Goal: Task Accomplishment & Management: Use online tool/utility

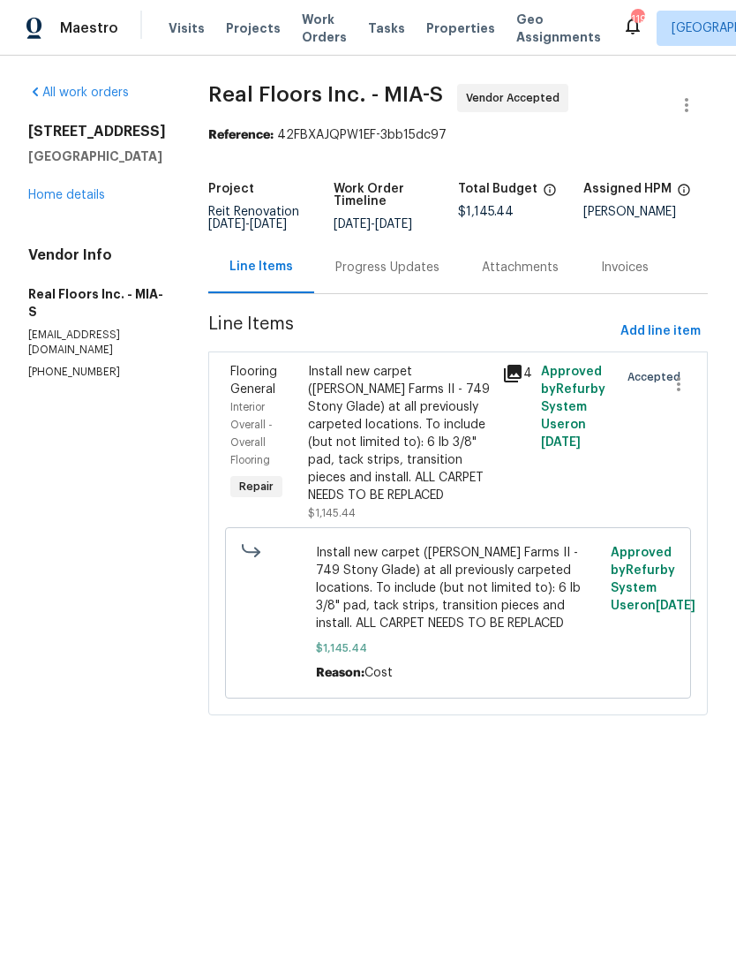
click at [232, 32] on span "Projects" at bounding box center [253, 28] width 55 height 18
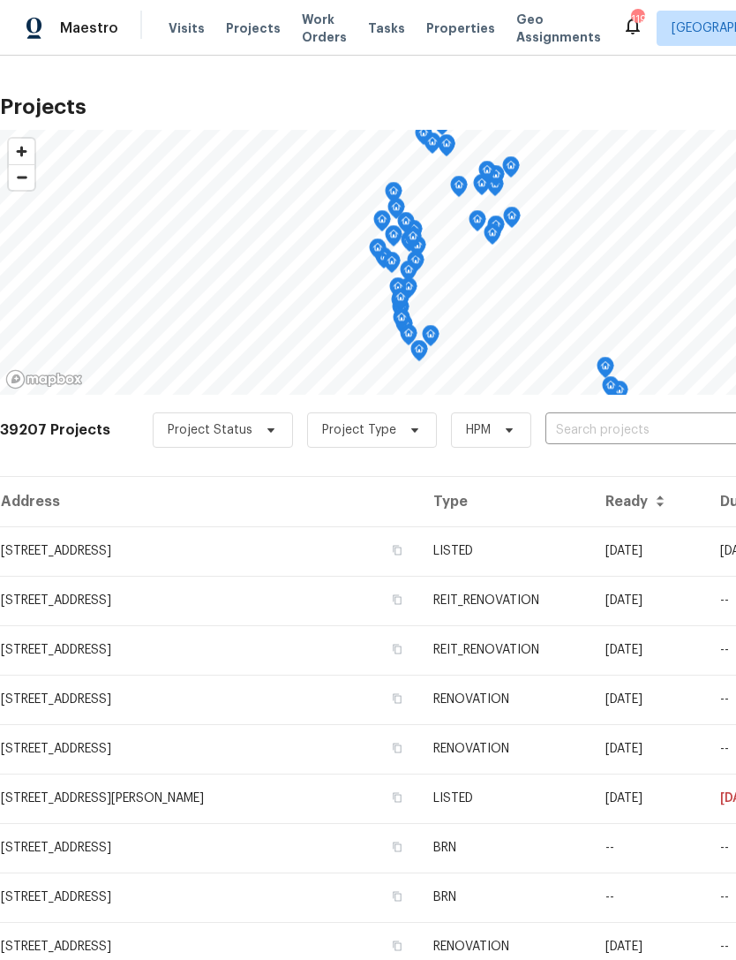
click at [614, 423] on input "text" at bounding box center [647, 430] width 202 height 27
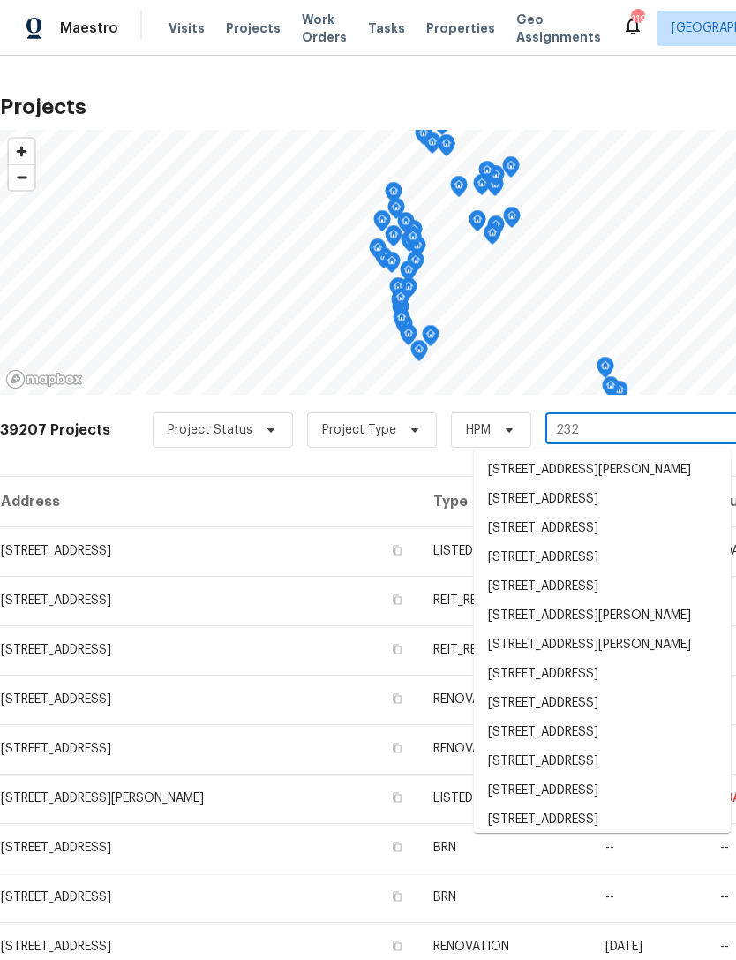
type input "232 n"
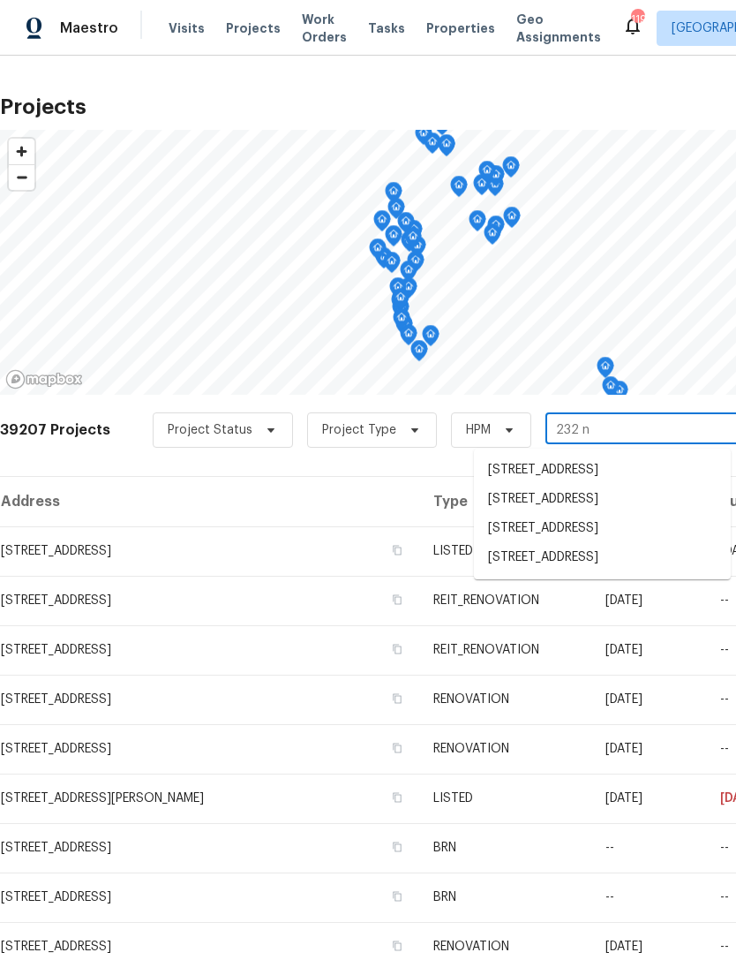
click at [582, 527] on li "[STREET_ADDRESS]" at bounding box center [602, 528] width 257 height 29
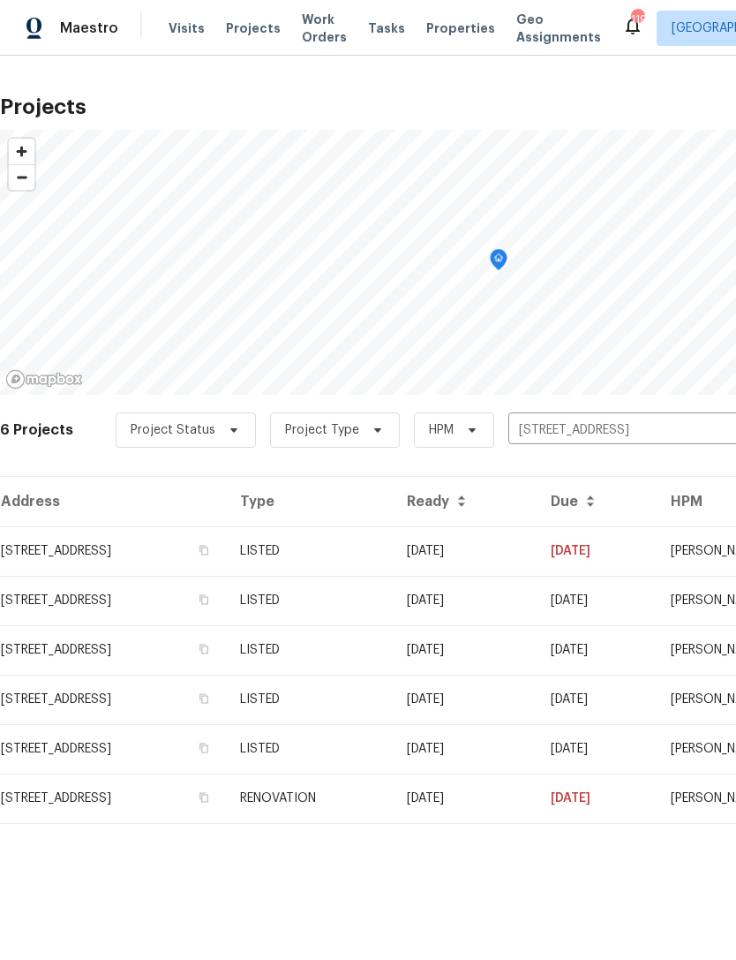
click at [393, 542] on td "LISTED" at bounding box center [309, 550] width 167 height 49
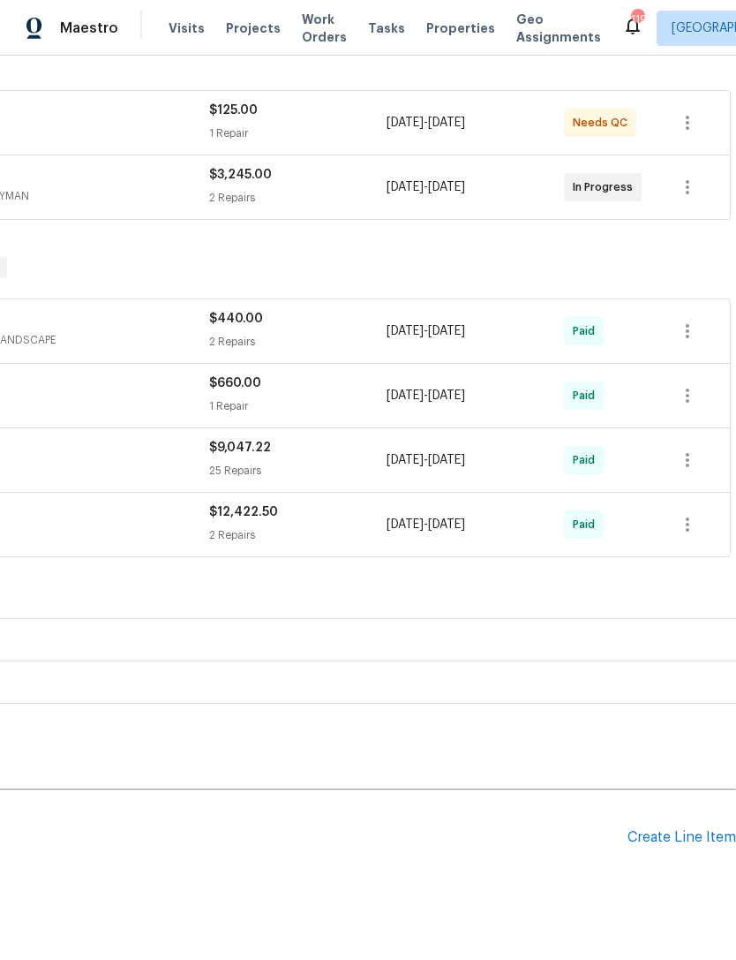
scroll to position [303, 261]
click at [663, 842] on div "Create Line Item" at bounding box center [682, 838] width 109 height 17
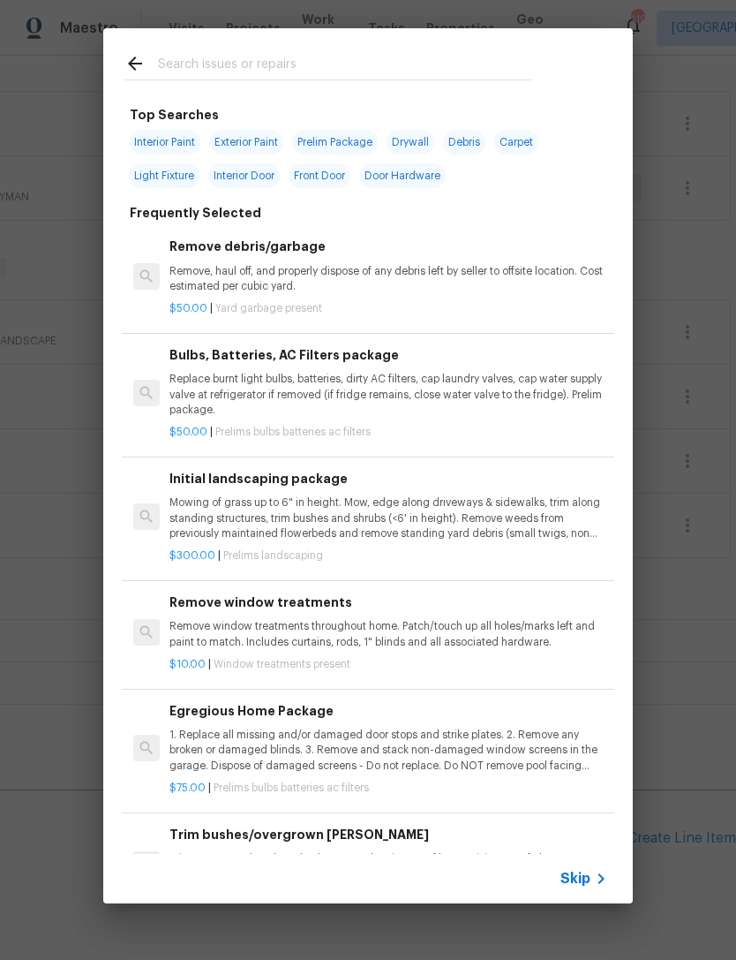
click at [277, 63] on input "text" at bounding box center [345, 66] width 374 height 26
type input "Cei"
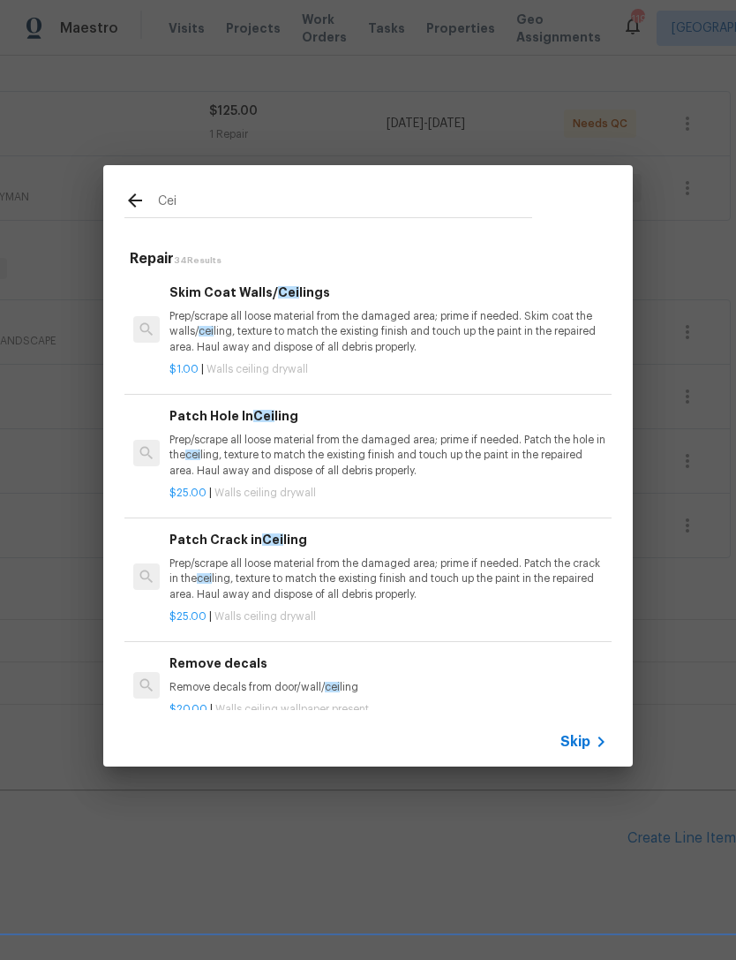
click at [338, 322] on p "Prep/scrape all loose material from the damaged area; prime if needed. Skim coa…" at bounding box center [389, 331] width 438 height 45
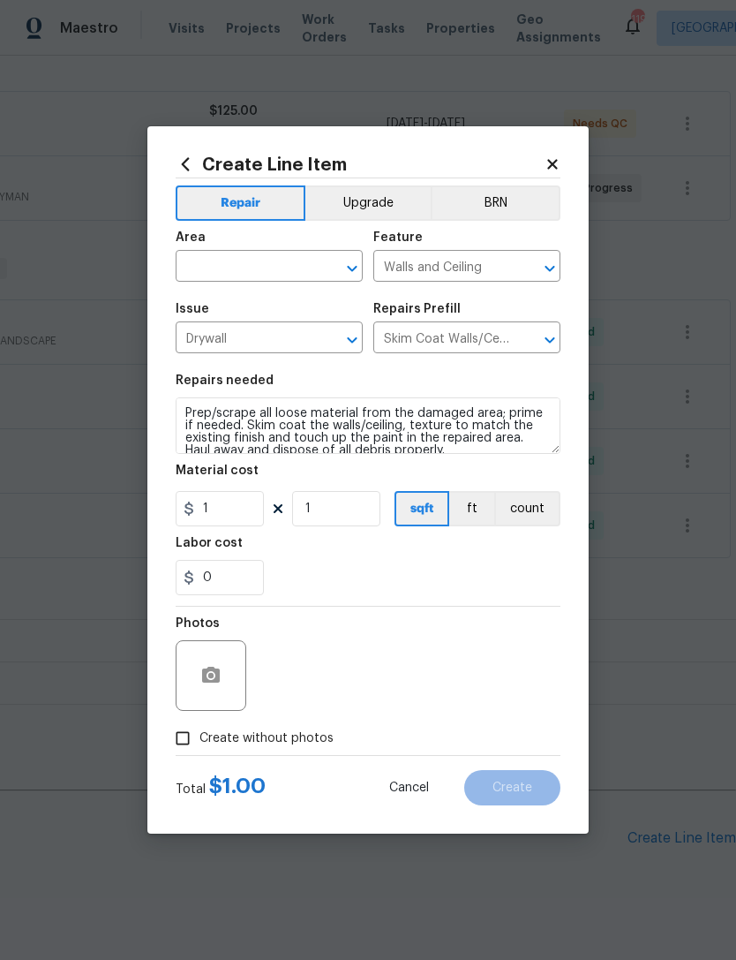
click at [257, 268] on input "text" at bounding box center [245, 267] width 138 height 27
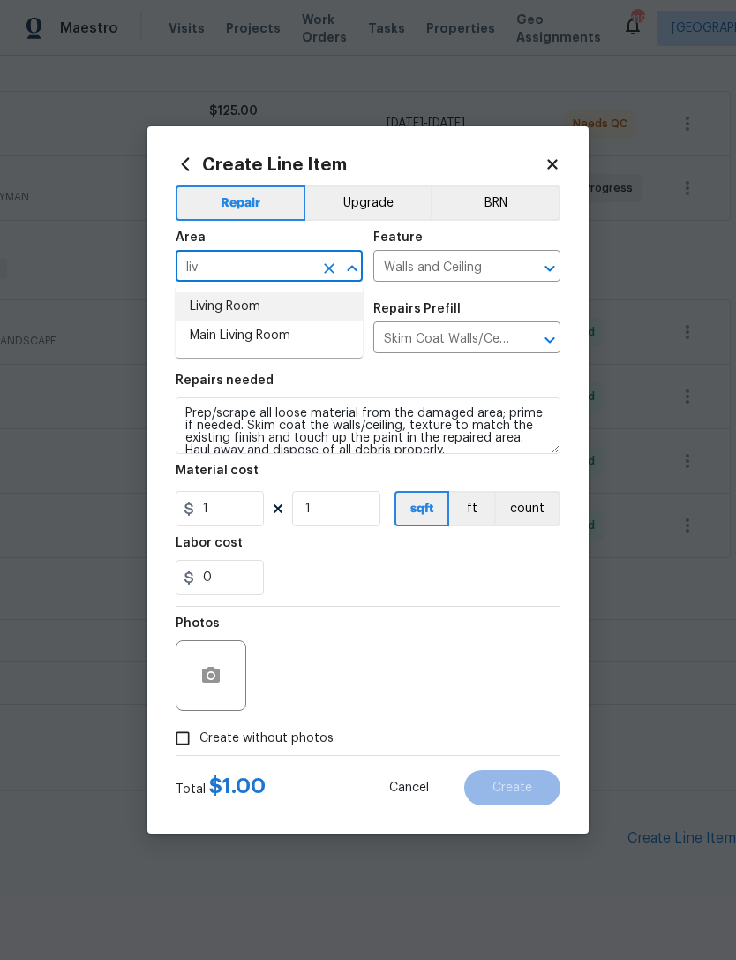
click at [237, 306] on li "Living Room" at bounding box center [269, 306] width 187 height 29
type input "Living Room"
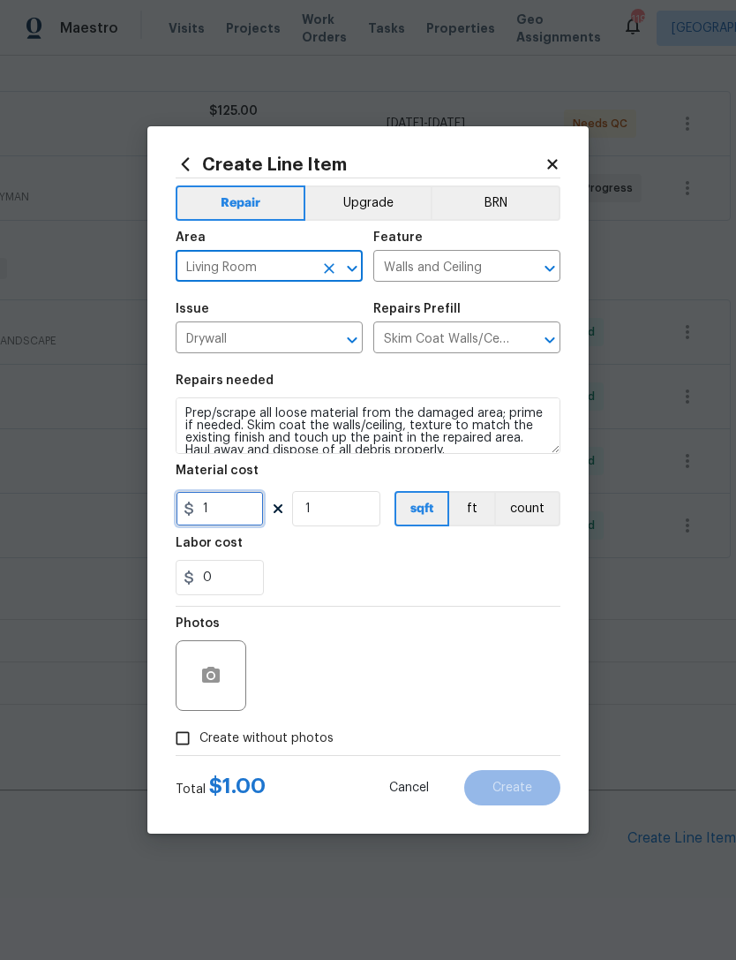
click at [231, 517] on input "1" at bounding box center [220, 508] width 88 height 35
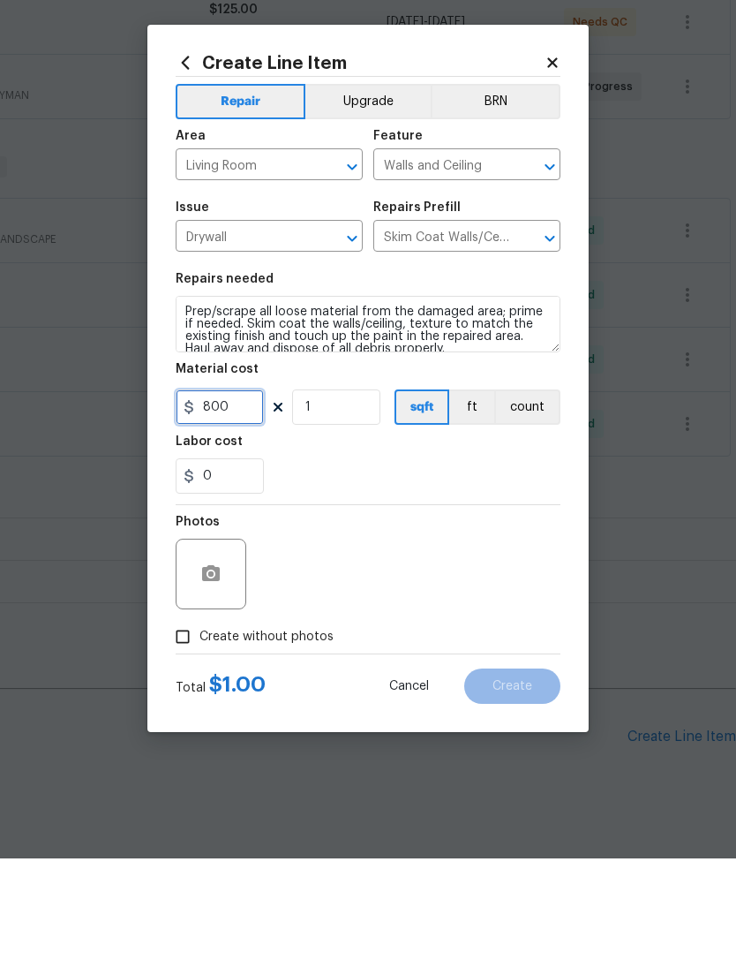
type input "800"
click at [218, 667] on icon "button" at bounding box center [211, 675] width 18 height 16
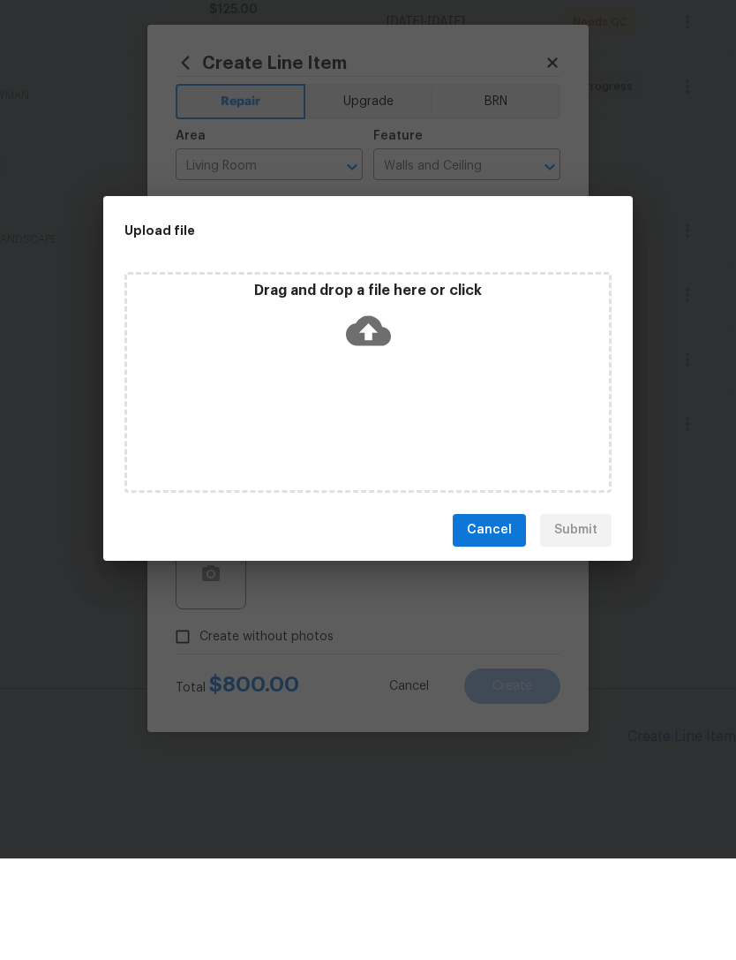
scroll to position [57, 0]
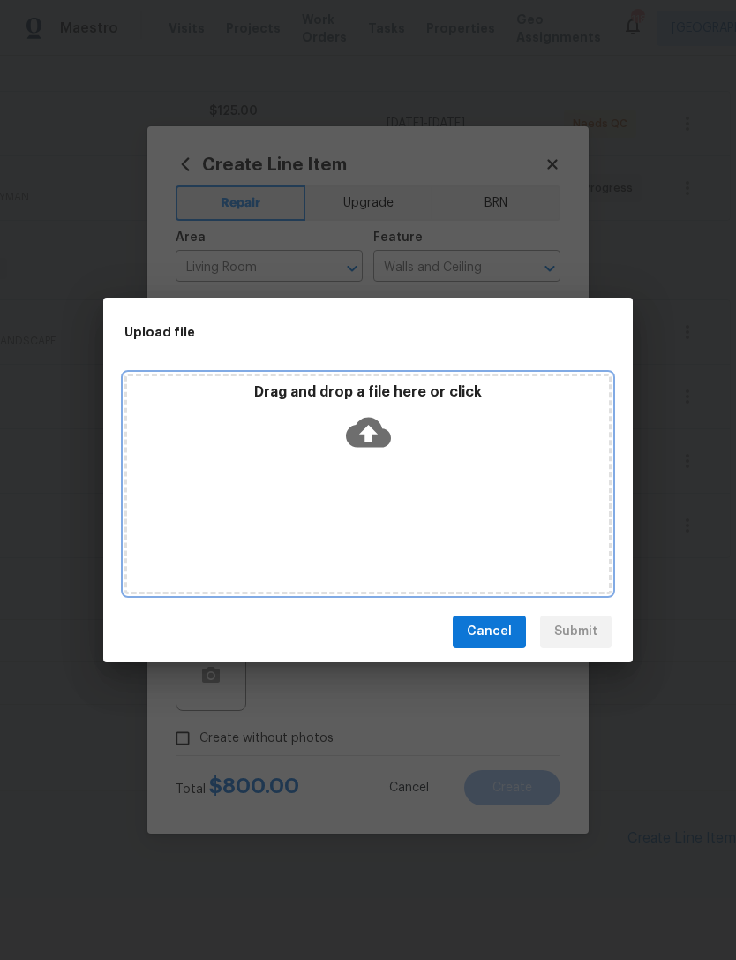
click at [366, 434] on icon at bounding box center [368, 432] width 45 height 45
click at [379, 428] on icon at bounding box center [368, 432] width 45 height 30
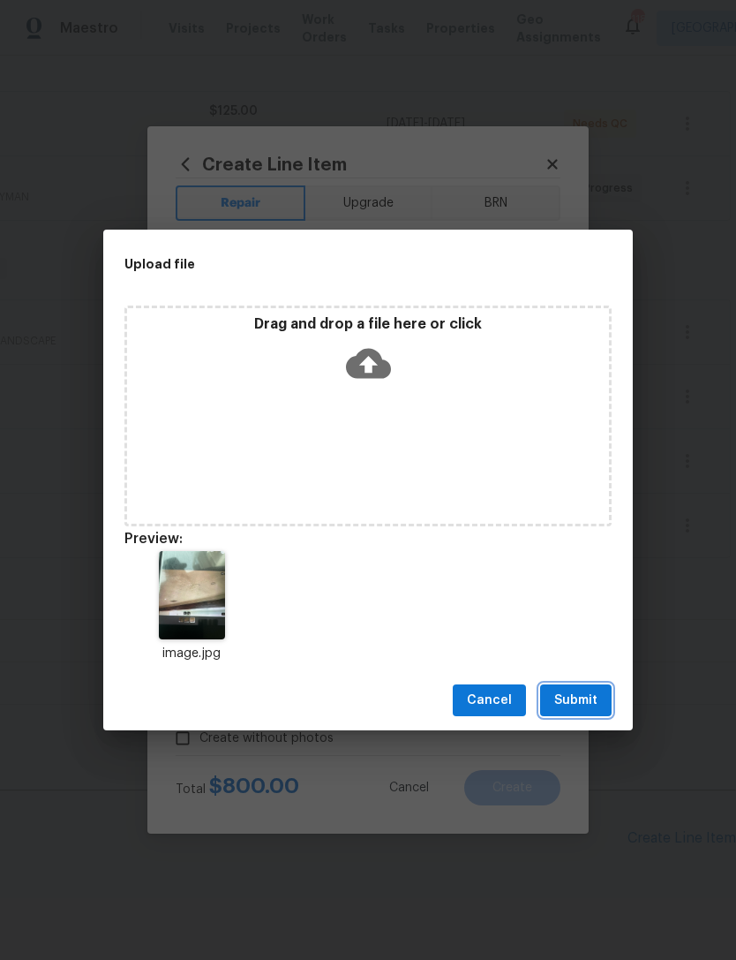
click at [573, 692] on span "Submit" at bounding box center [576, 701] width 43 height 22
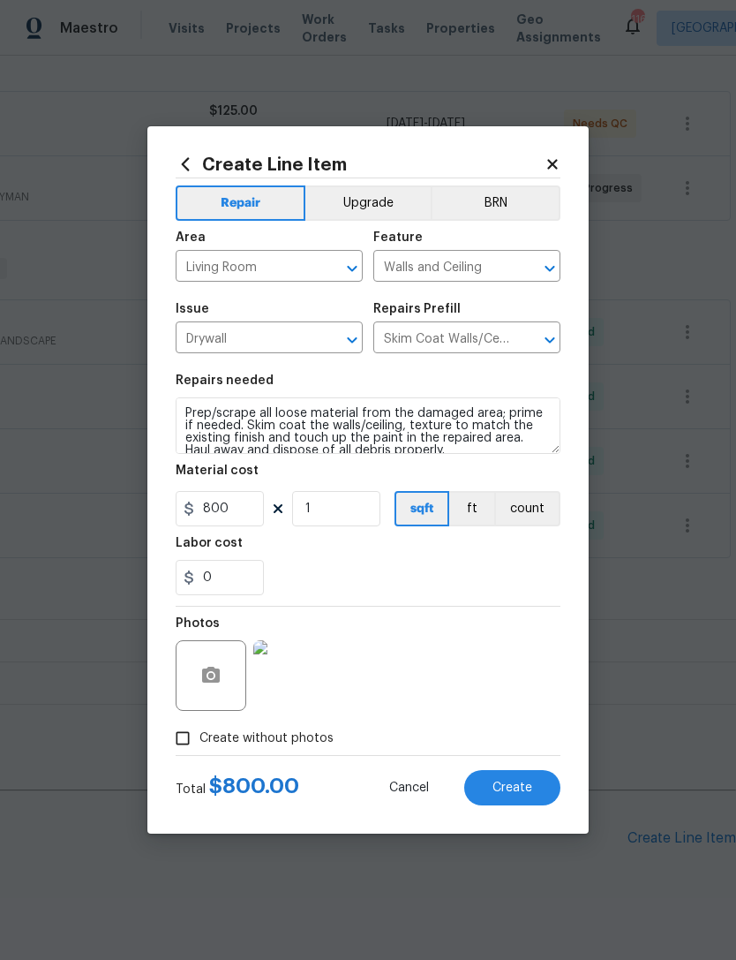
click at [537, 780] on button "Create" at bounding box center [512, 787] width 96 height 35
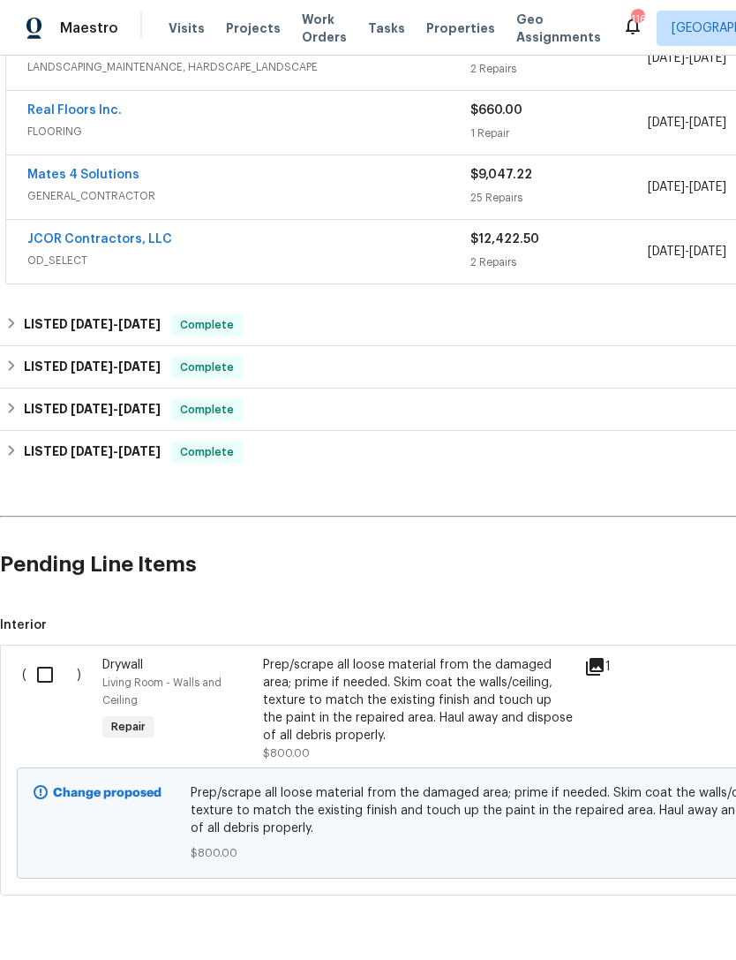
scroll to position [576, 0]
click at [60, 657] on input "checkbox" at bounding box center [51, 675] width 50 height 37
checkbox input "true"
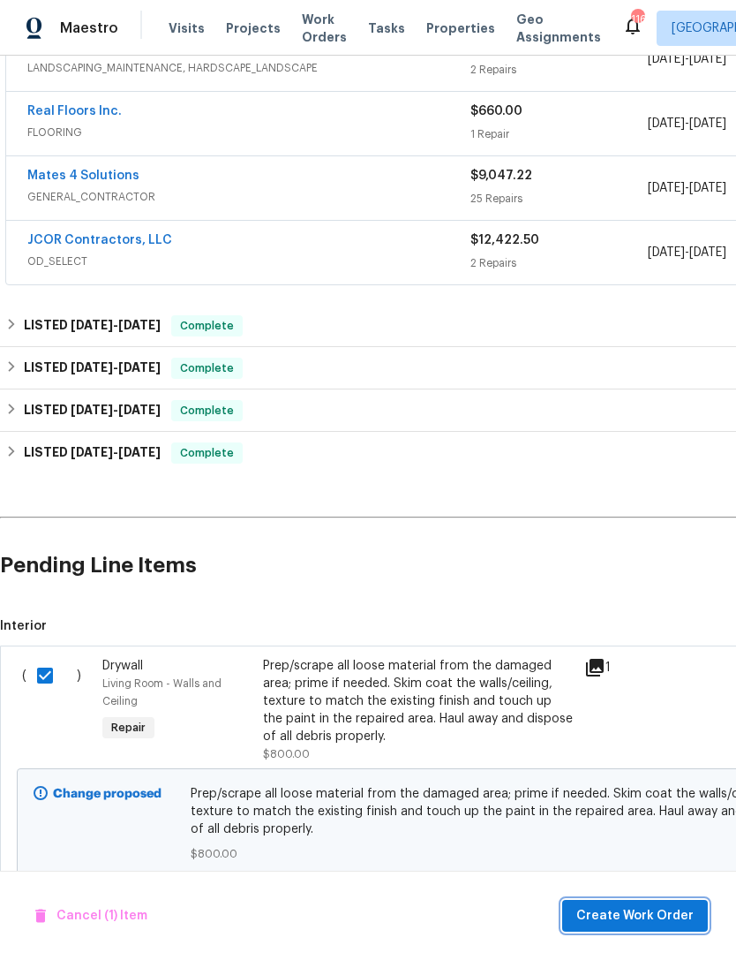
click at [673, 917] on span "Create Work Order" at bounding box center [635, 916] width 117 height 22
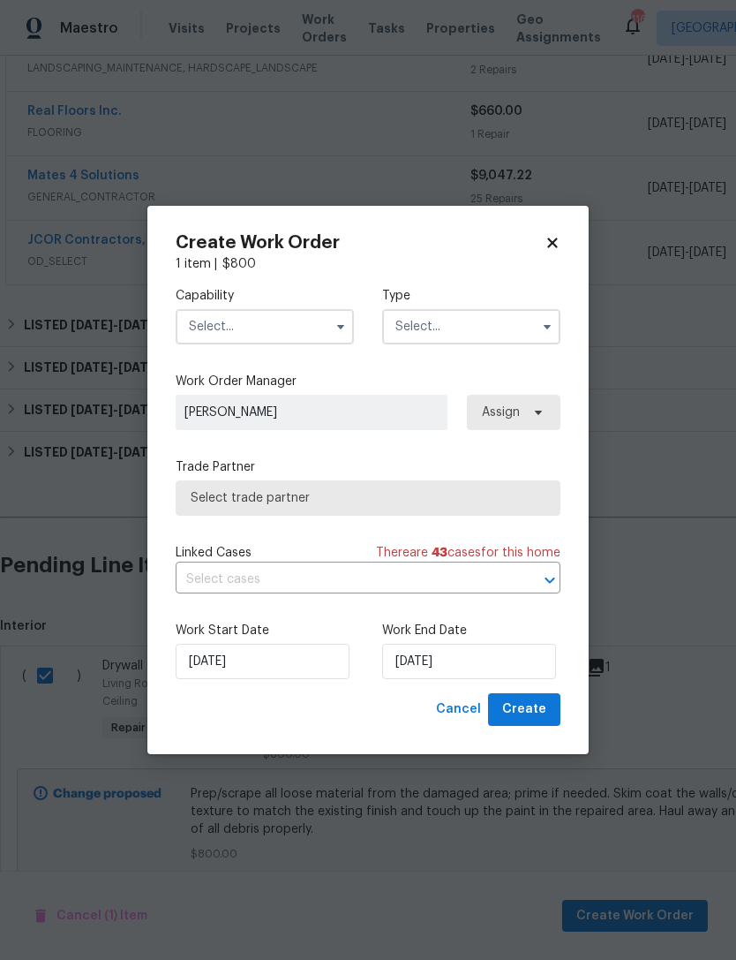
click at [253, 333] on input "text" at bounding box center [265, 326] width 178 height 35
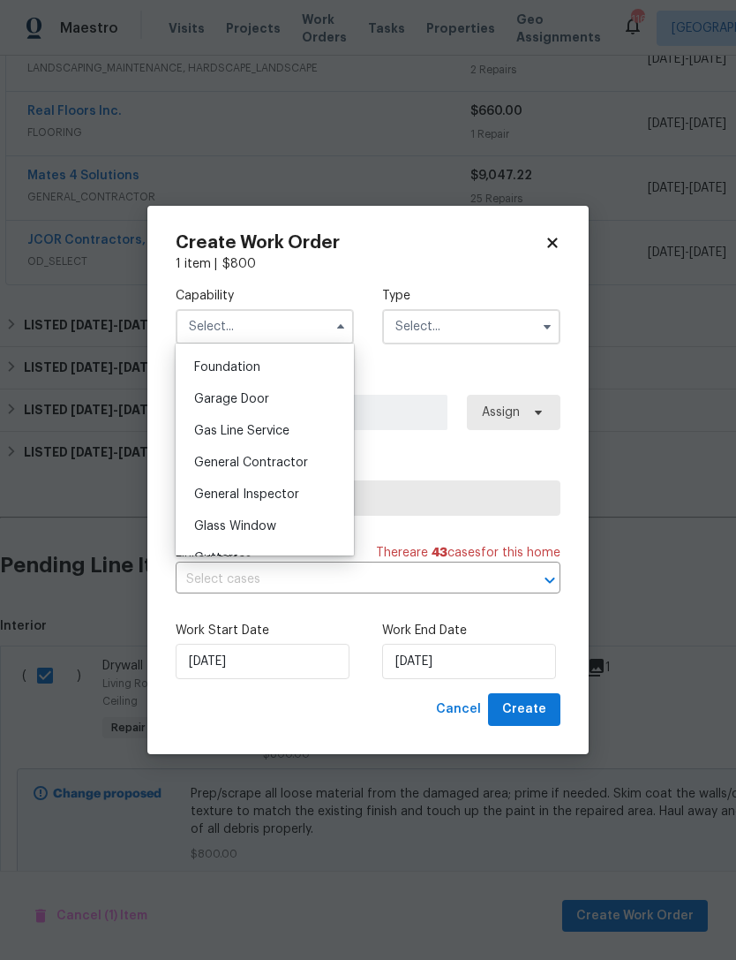
scroll to position [748, 0]
click at [247, 461] on span "General Contractor" at bounding box center [251, 460] width 114 height 12
type input "General Contractor"
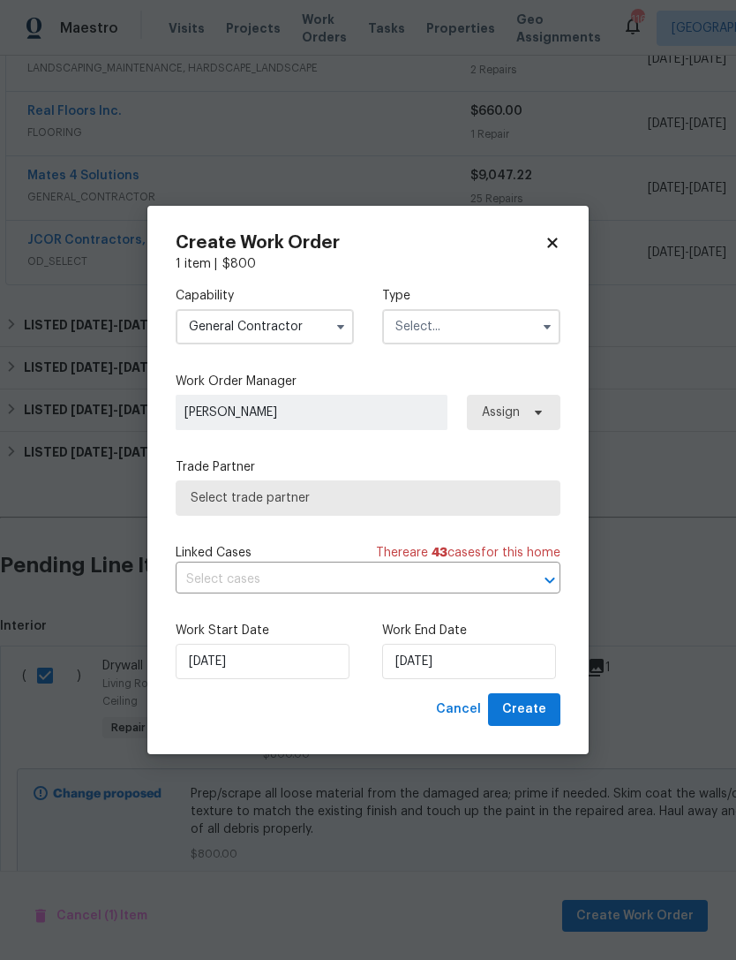
click at [465, 330] on input "text" at bounding box center [471, 326] width 178 height 35
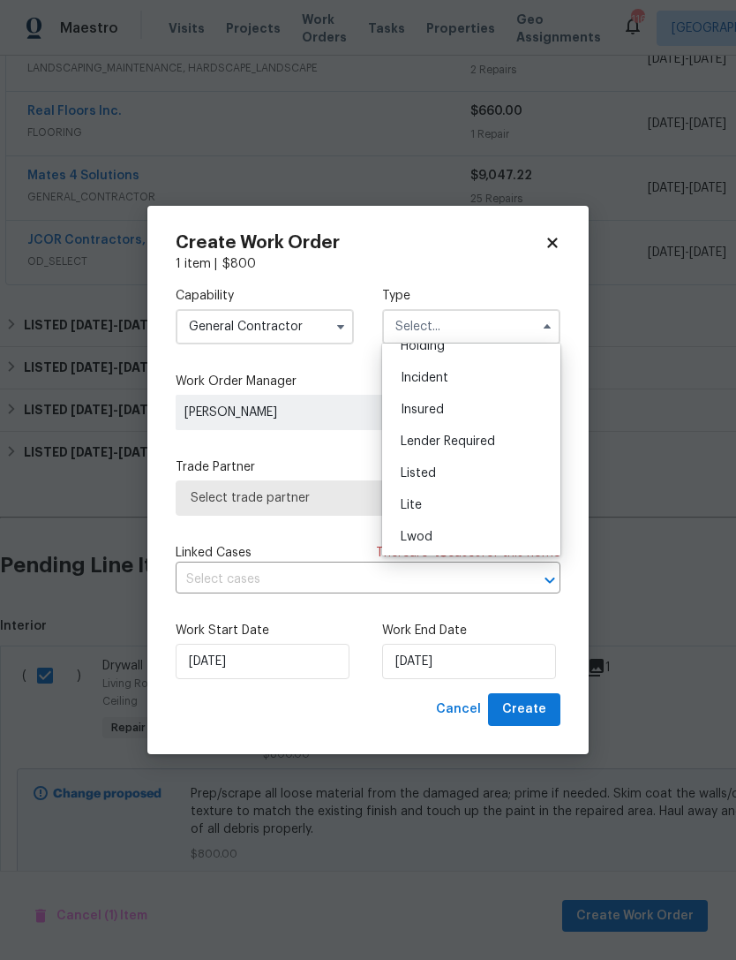
scroll to position [88, 0]
click at [458, 479] on div "Listed" at bounding box center [472, 466] width 170 height 32
type input "Listed"
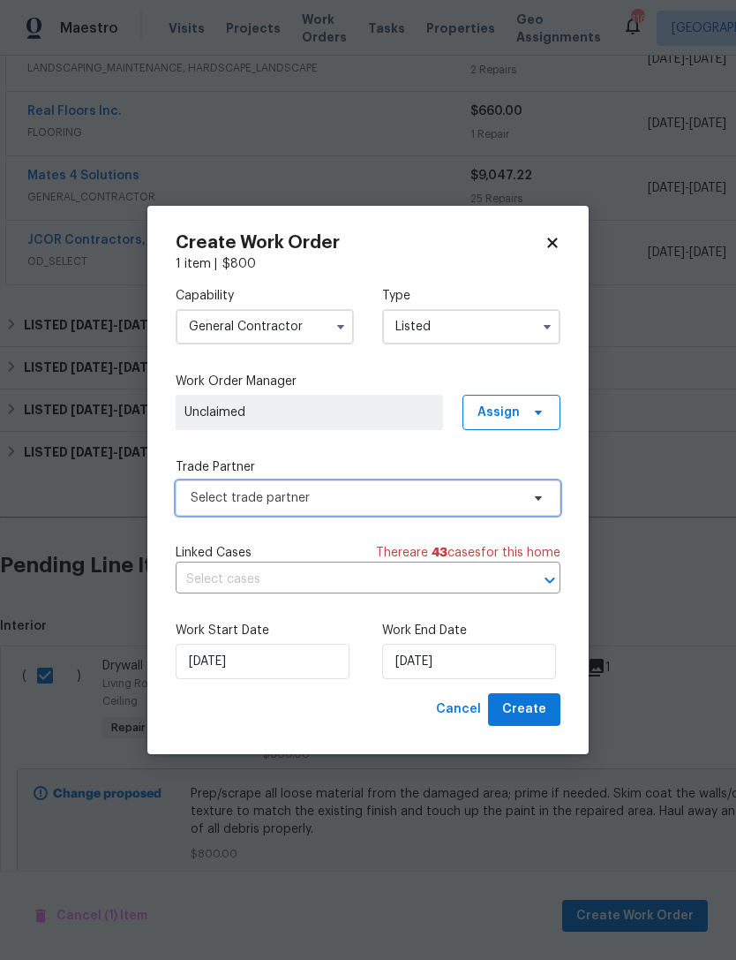
click at [349, 501] on span "Select trade partner" at bounding box center [355, 498] width 329 height 18
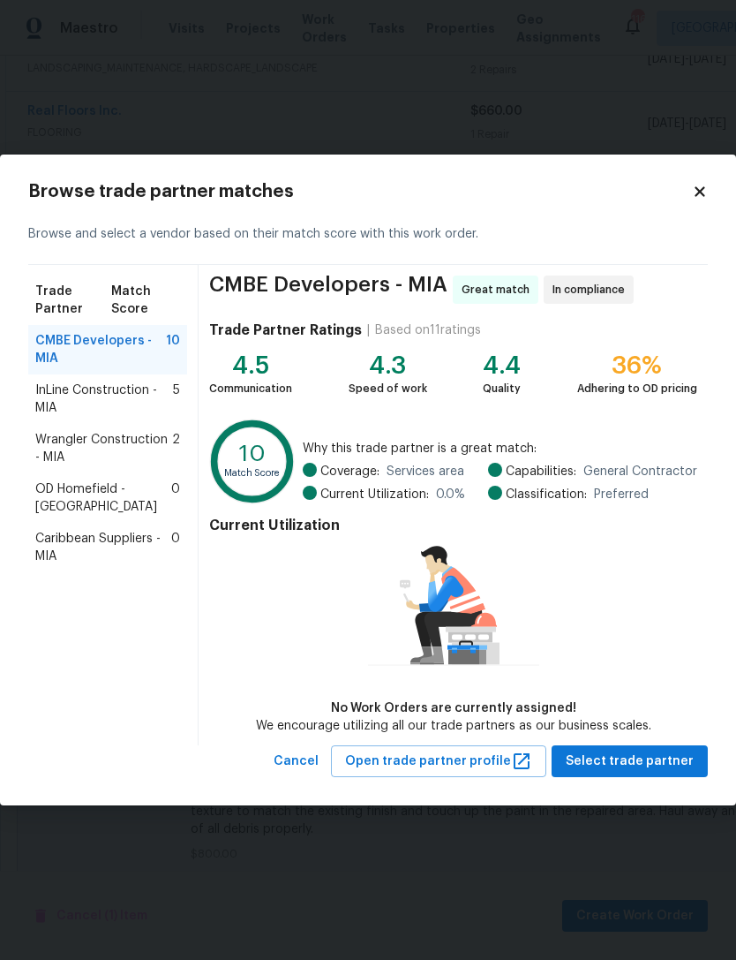
click at [97, 442] on span "Wrangler Construction - MIA" at bounding box center [103, 448] width 137 height 35
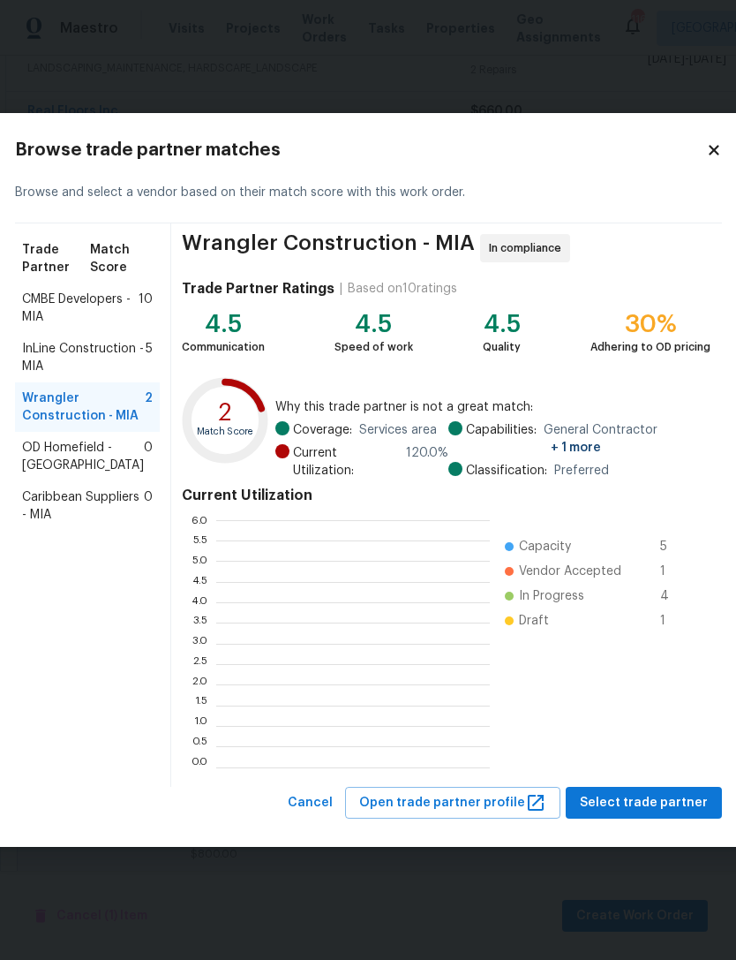
scroll to position [247, 274]
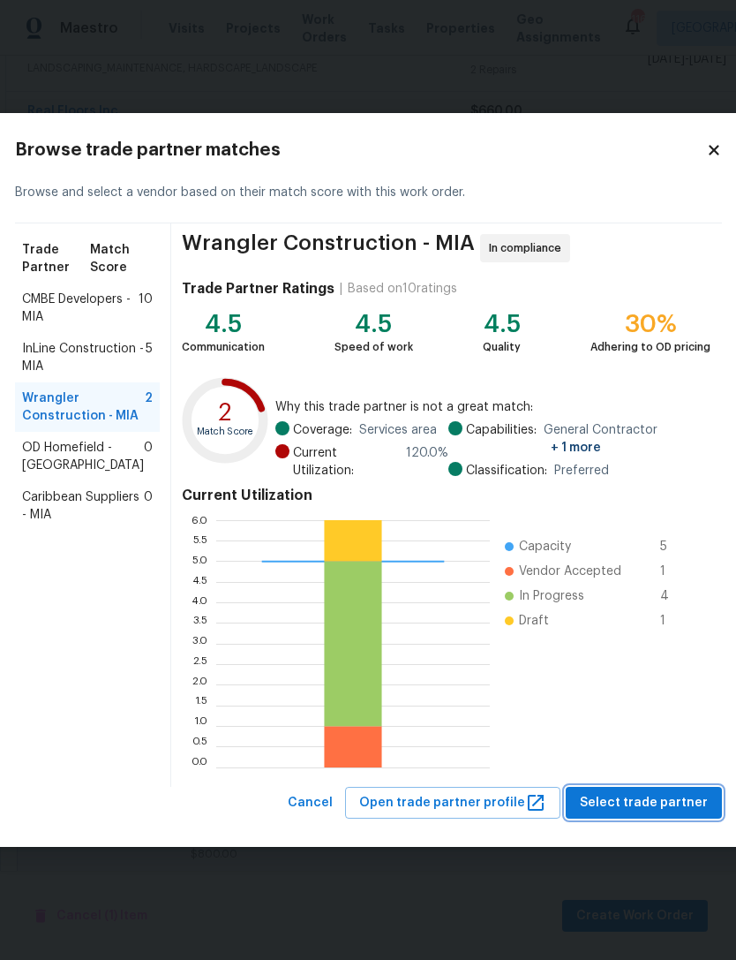
click at [646, 801] on span "Select trade partner" at bounding box center [644, 803] width 128 height 22
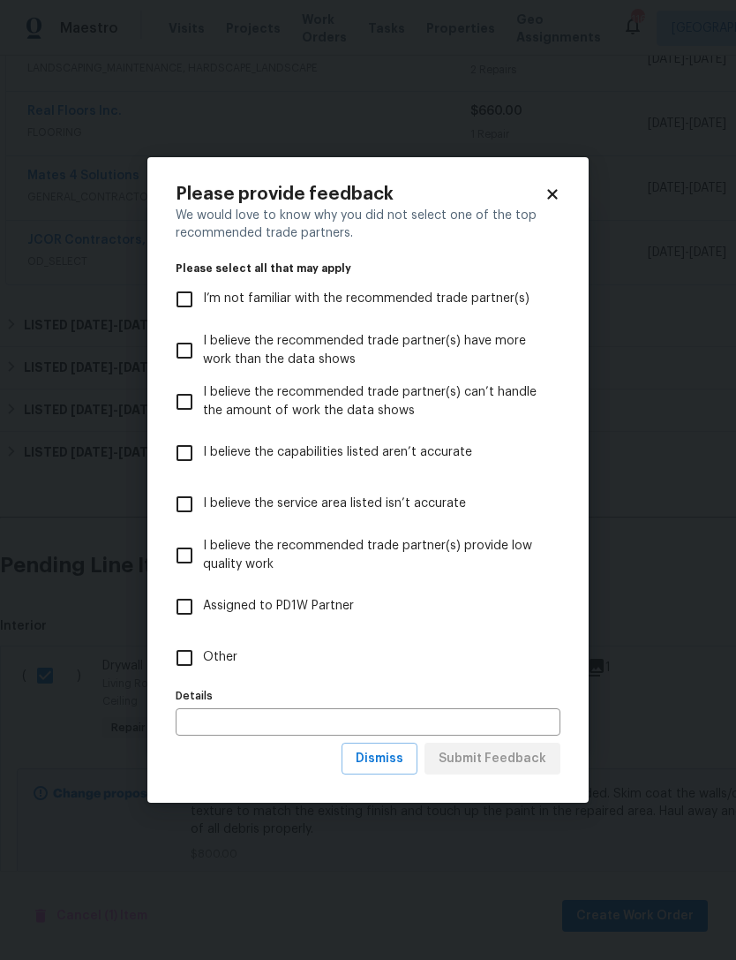
click at [181, 661] on input "Other" at bounding box center [184, 657] width 37 height 37
checkbox input "true"
click at [517, 761] on span "Submit Feedback" at bounding box center [493, 759] width 108 height 22
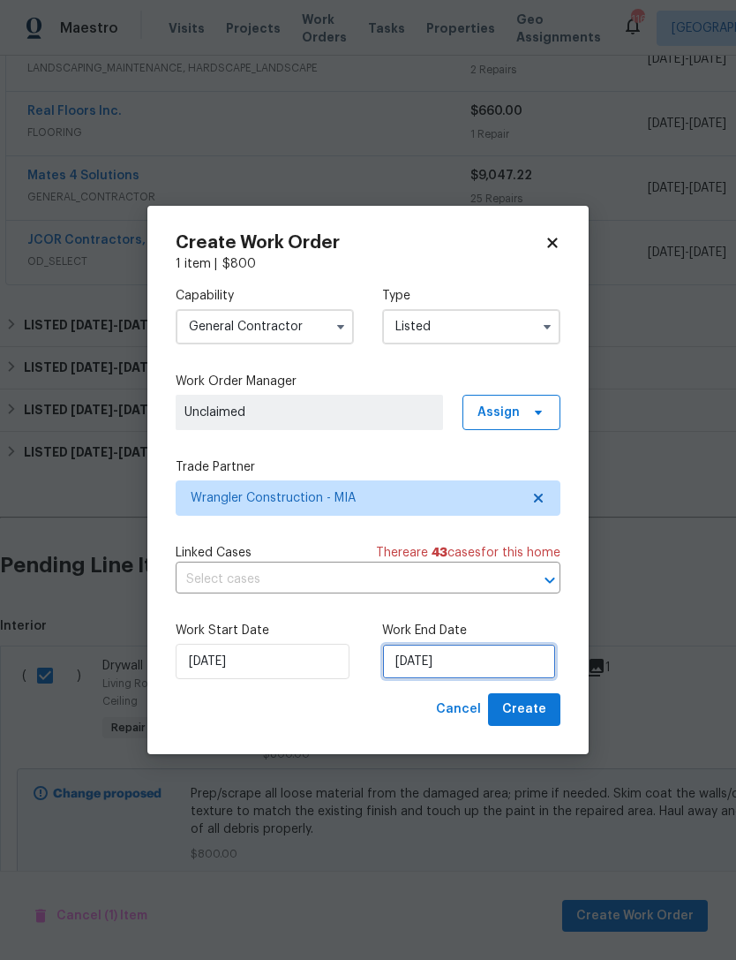
click at [470, 663] on input "[DATE]" at bounding box center [469, 661] width 174 height 35
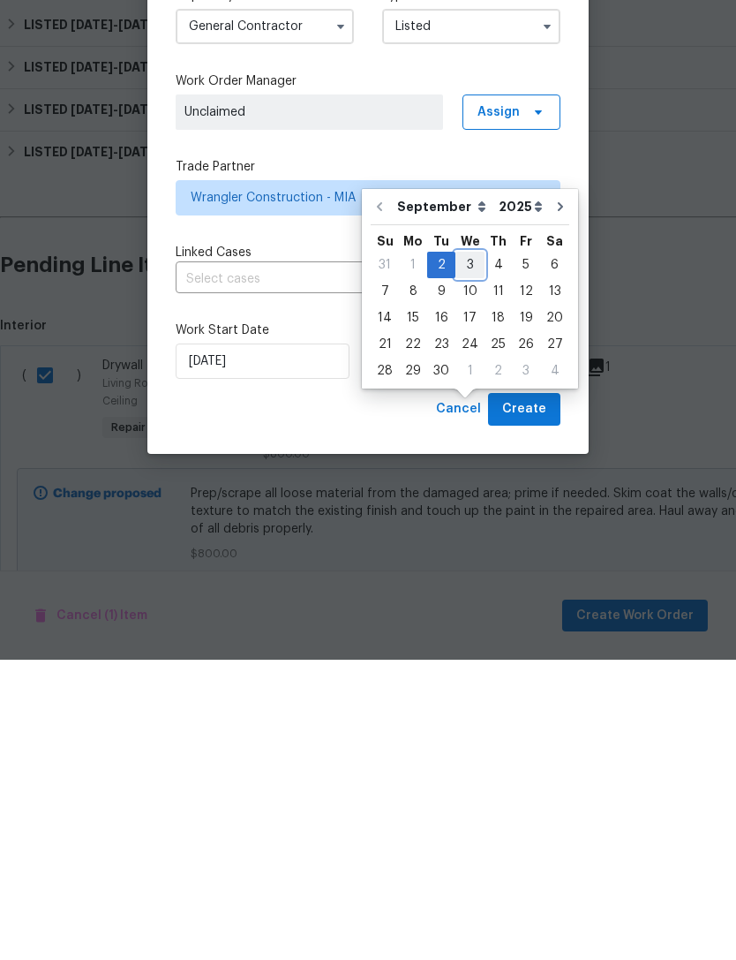
click at [465, 553] on div "3" at bounding box center [470, 565] width 29 height 25
type input "[DATE]"
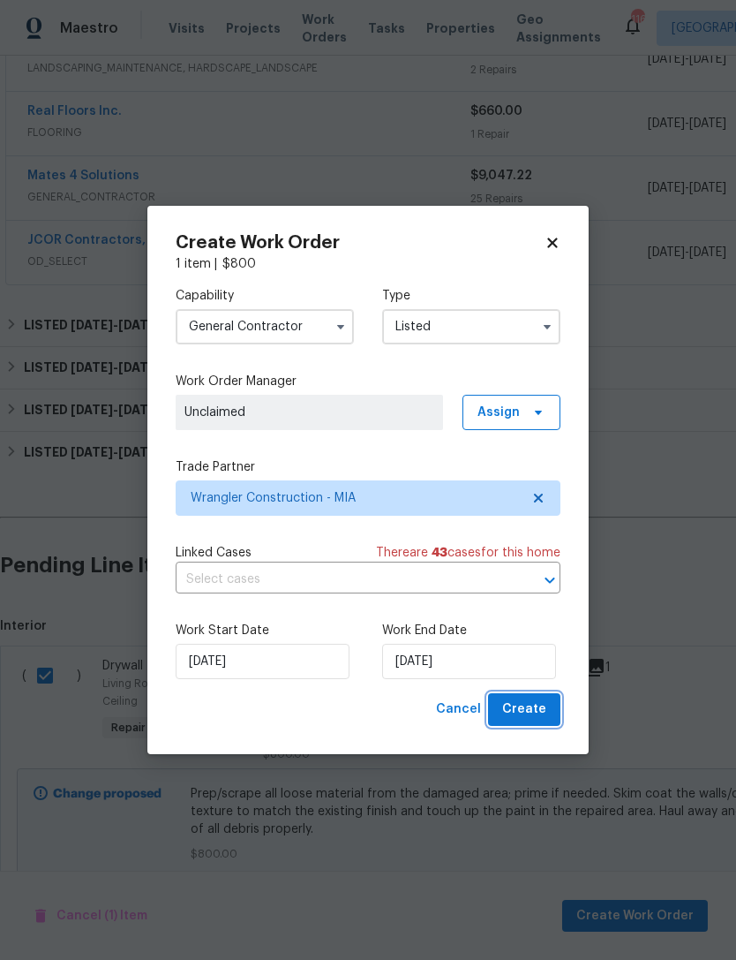
click at [532, 709] on span "Create" at bounding box center [524, 709] width 44 height 22
checkbox input "false"
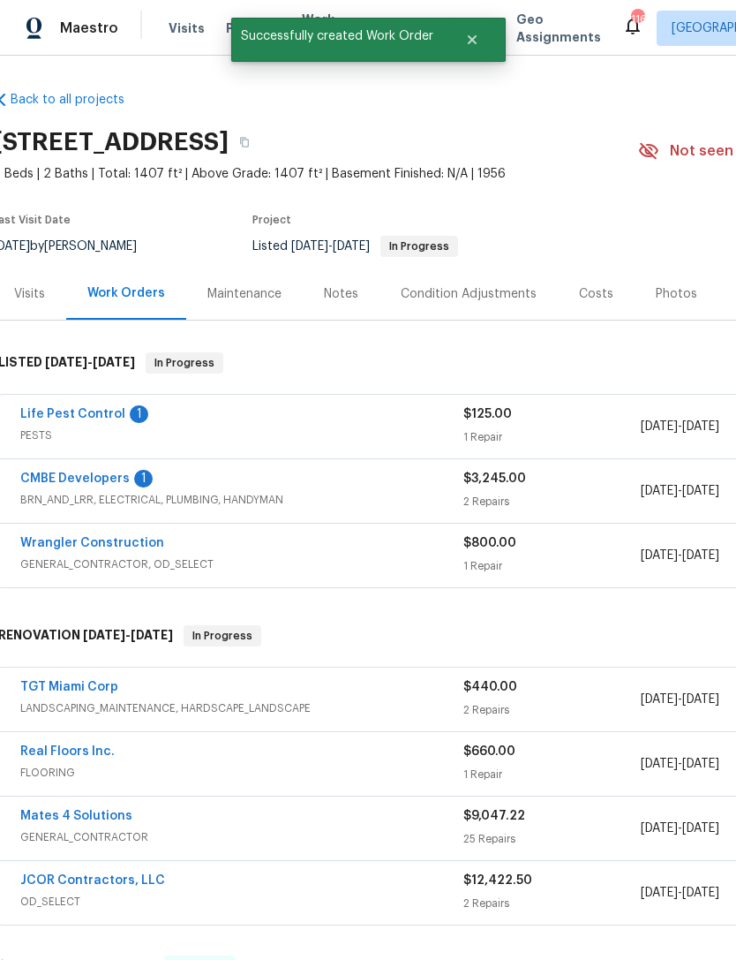
scroll to position [0, 0]
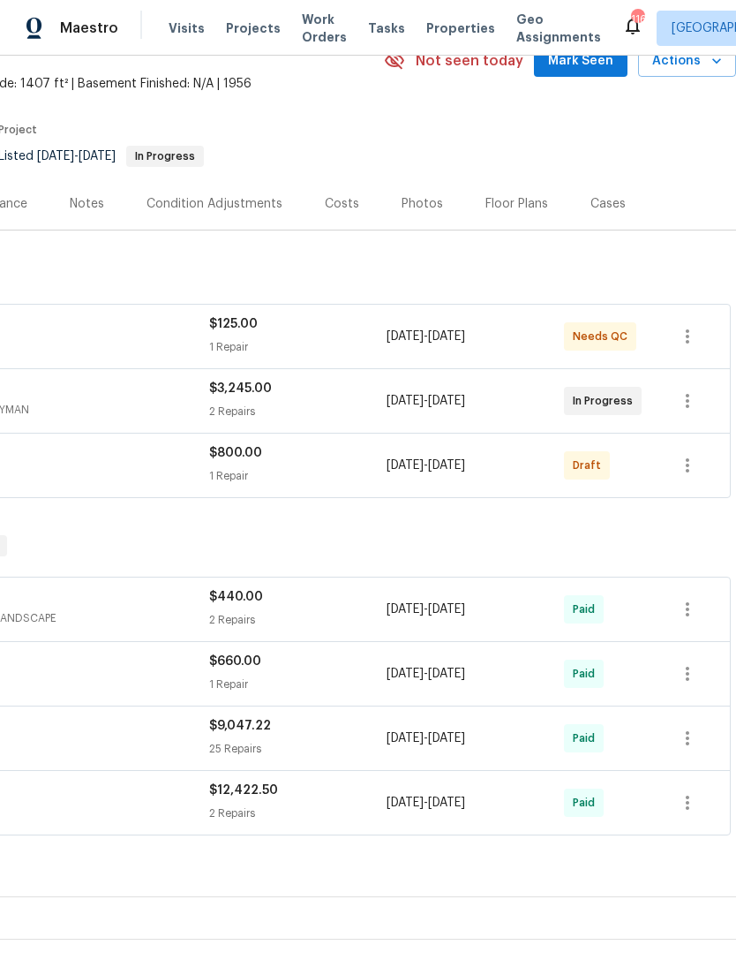
scroll to position [90, 261]
click at [688, 466] on icon "button" at bounding box center [688, 465] width 4 height 14
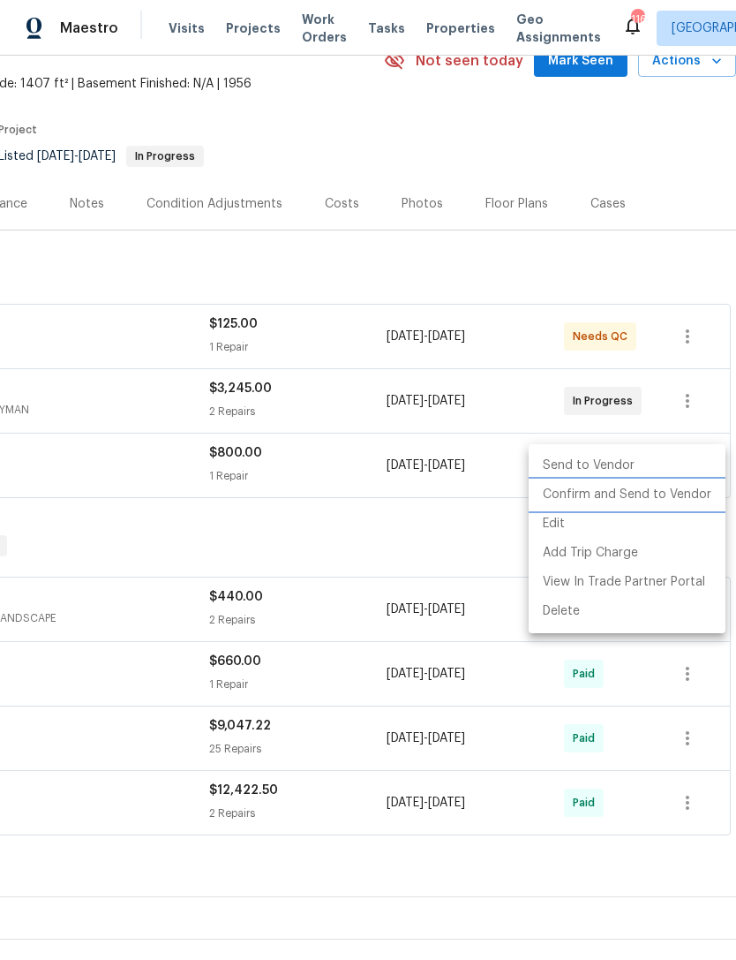
click at [650, 495] on li "Confirm and Send to Vendor" at bounding box center [627, 494] width 197 height 29
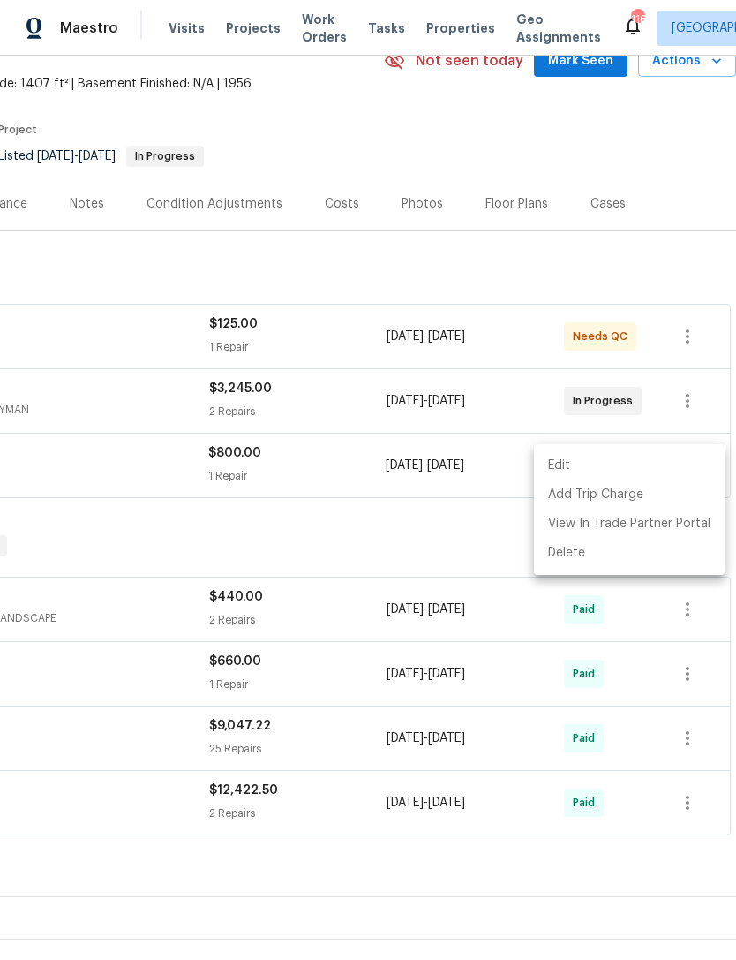
click at [407, 544] on div at bounding box center [368, 480] width 736 height 960
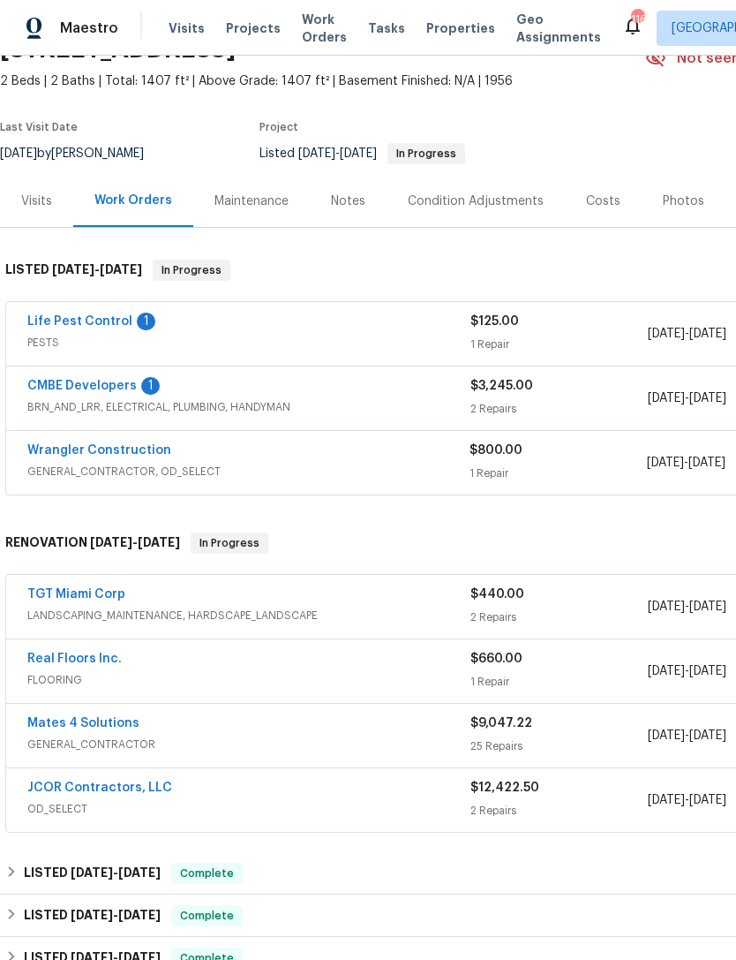
scroll to position [93, 0]
